Goal: Task Accomplishment & Management: Use online tool/utility

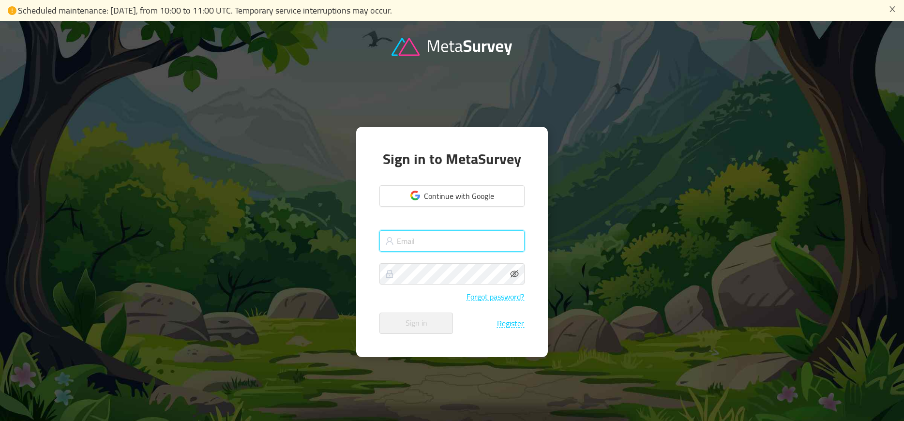
type input "adam@candidateop.com"
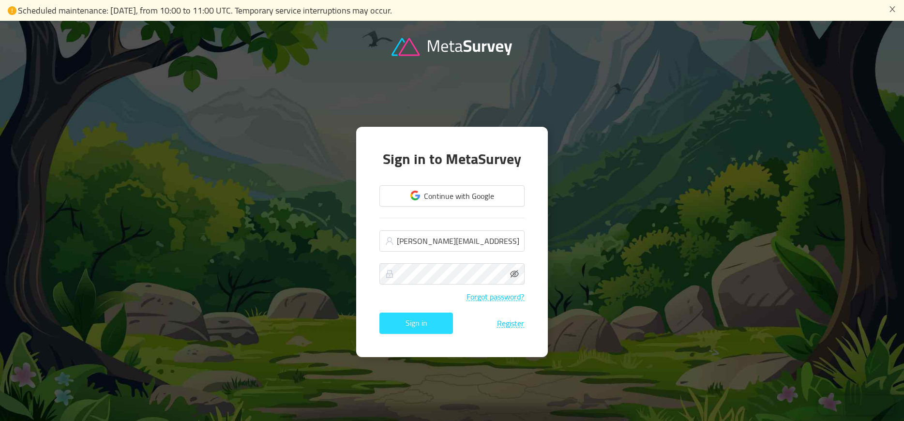
click at [437, 321] on button "Sign in" at bounding box center [417, 323] width 74 height 21
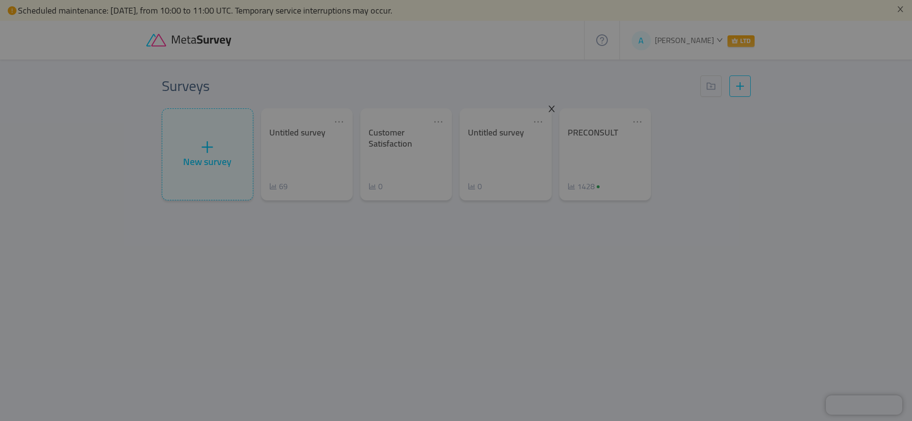
click at [546, 109] on span "Close" at bounding box center [551, 109] width 27 height 27
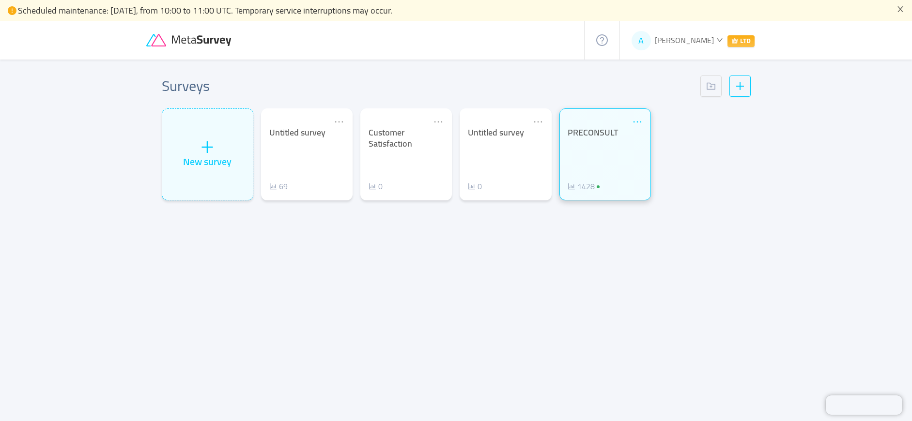
click at [634, 123] on icon "icon: ellipsis" at bounding box center [637, 122] width 11 height 11
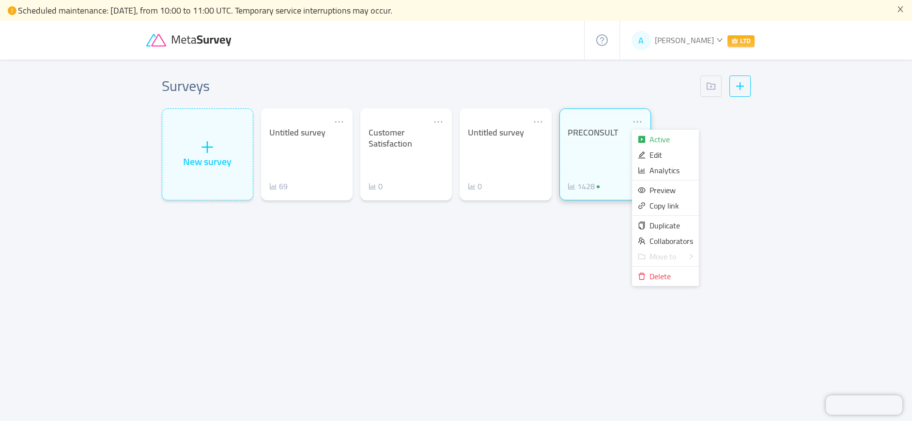
click at [594, 135] on div "PRECONSULT" at bounding box center [604, 132] width 75 height 11
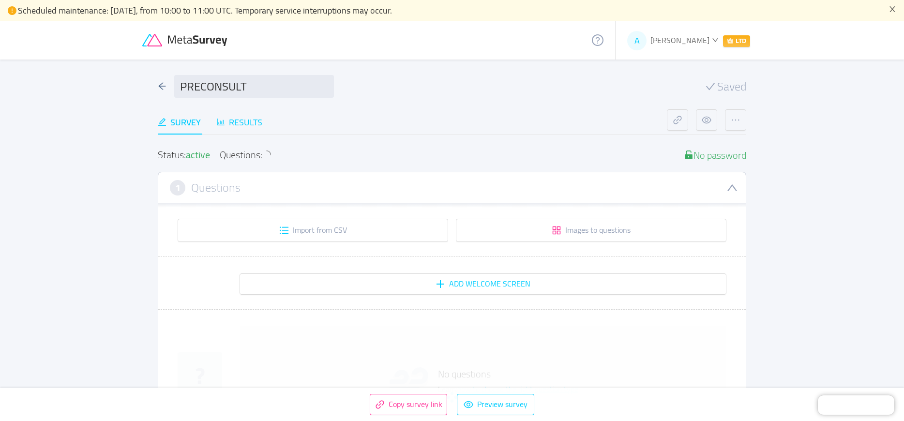
click at [250, 119] on div "Results" at bounding box center [239, 122] width 46 height 13
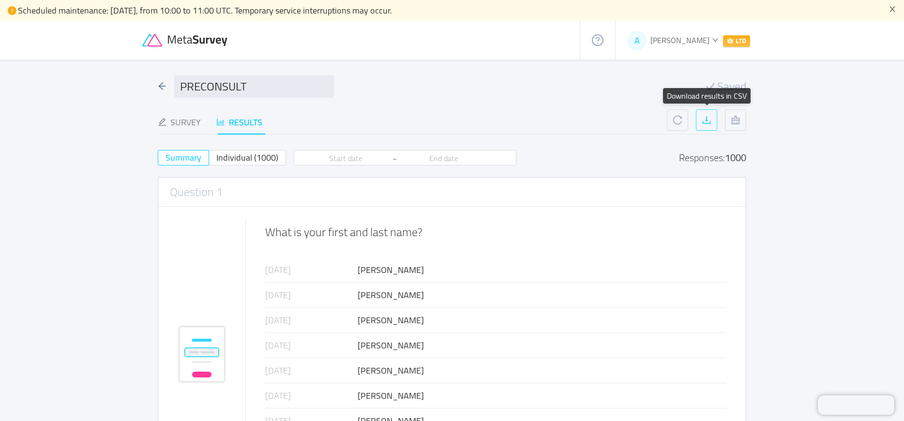
click at [704, 124] on button "button" at bounding box center [706, 119] width 21 height 21
click at [164, 86] on icon "icon: arrow-left" at bounding box center [162, 86] width 7 height 7
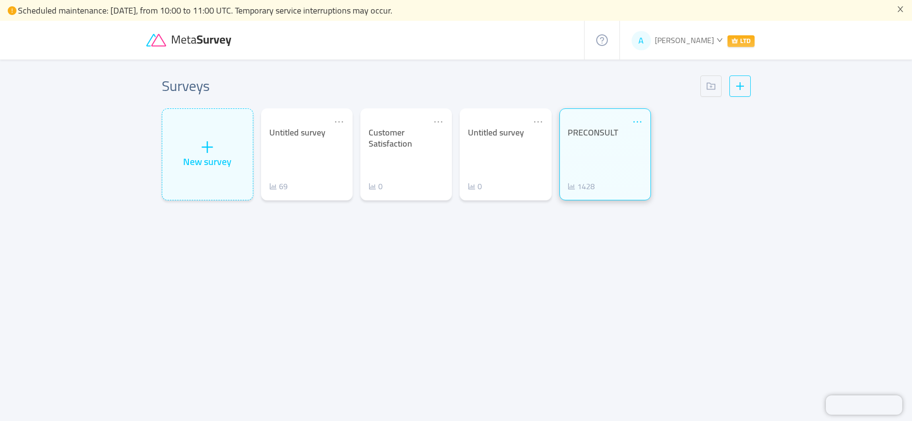
click at [633, 120] on icon "icon: ellipsis" at bounding box center [637, 122] width 11 height 11
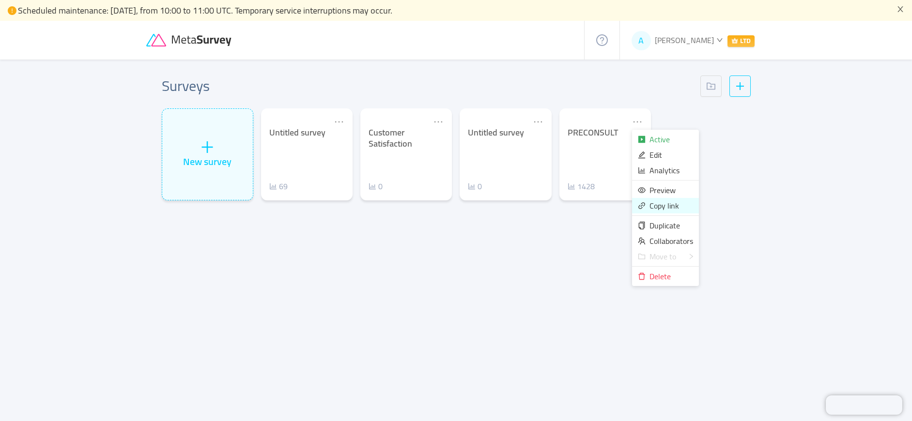
click at [658, 208] on span "Copy link" at bounding box center [664, 206] width 30 height 15
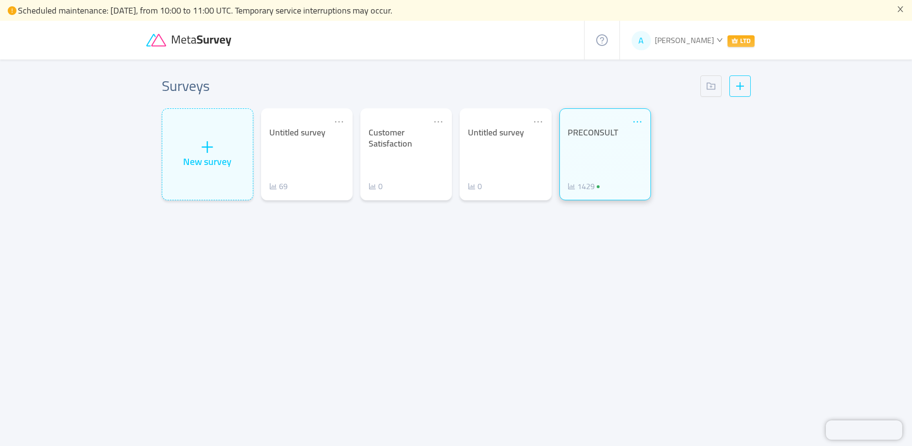
click at [633, 121] on icon "icon: ellipsis" at bounding box center [637, 122] width 11 height 11
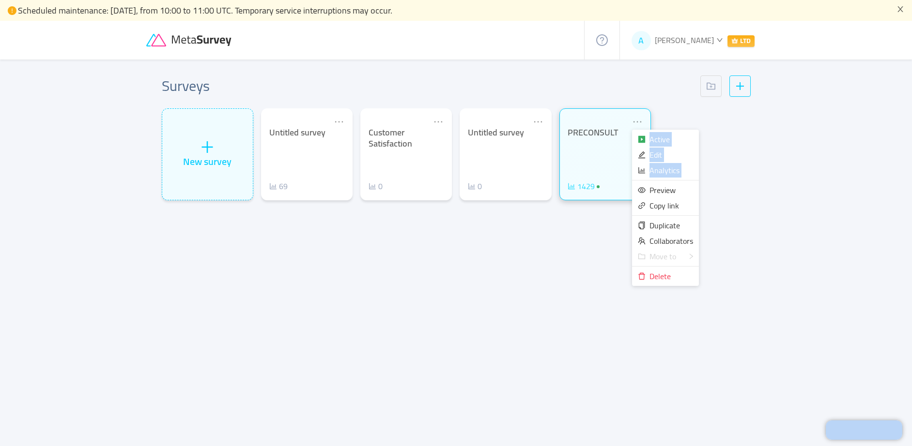
drag, startPoint x: 651, startPoint y: 186, endPoint x: 590, endPoint y: 187, distance: 61.0
click at [602, 187] on body "Scheduled maintenance: August 16, 2025, from 10:00 to 11:00 UTC. Temporary serv…" at bounding box center [456, 223] width 912 height 446
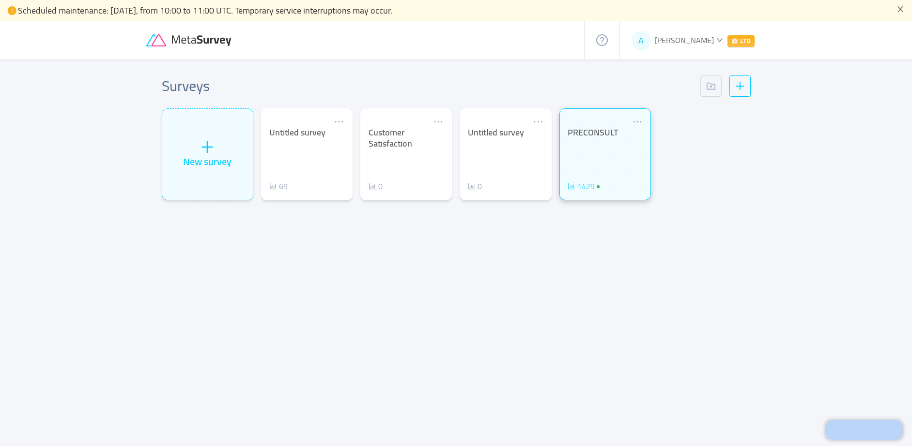
click at [590, 186] on span "1429" at bounding box center [585, 186] width 17 height 15
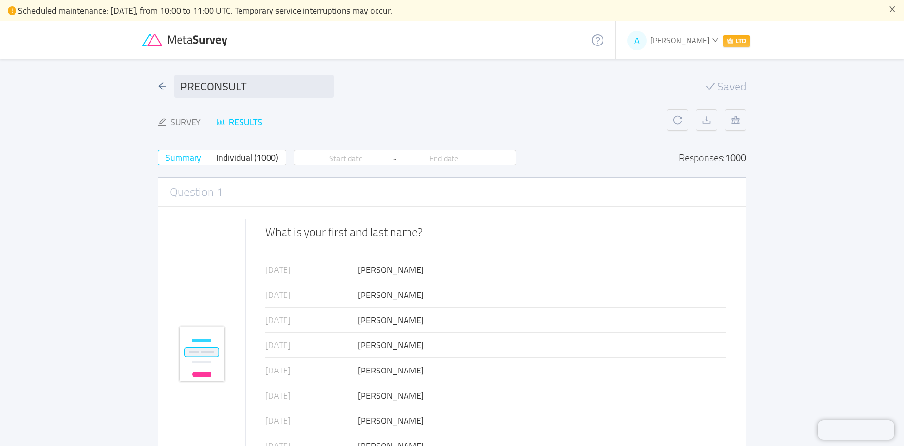
click at [416, 38] on div at bounding box center [361, 40] width 438 height 39
